Goal: Task Accomplishment & Management: Complete application form

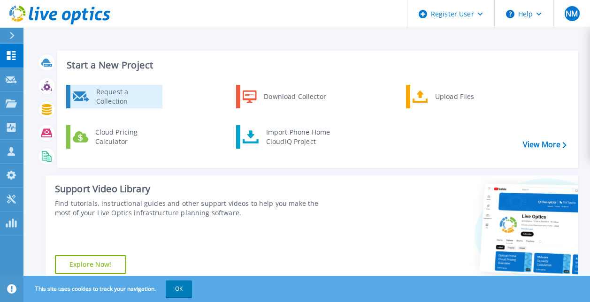
click at [126, 101] on div "Request a Collection" at bounding box center [126, 96] width 69 height 19
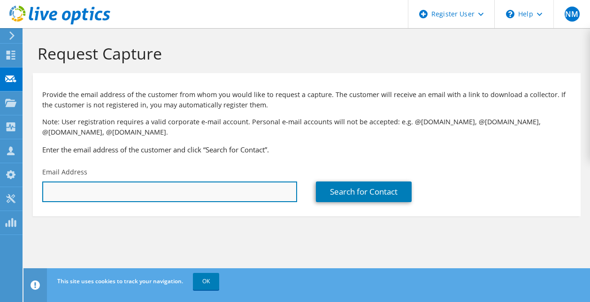
click at [142, 185] on input "text" at bounding box center [169, 192] width 255 height 21
